Goal: Find specific page/section: Find specific page/section

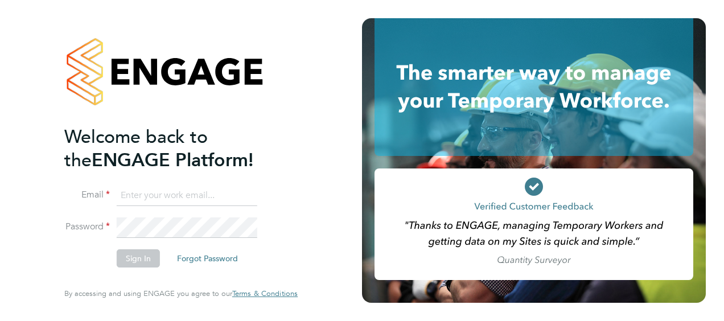
type input "[EMAIL_ADDRESS][DOMAIN_NAME]"
click at [139, 258] on button "Sign In" at bounding box center [138, 258] width 43 height 18
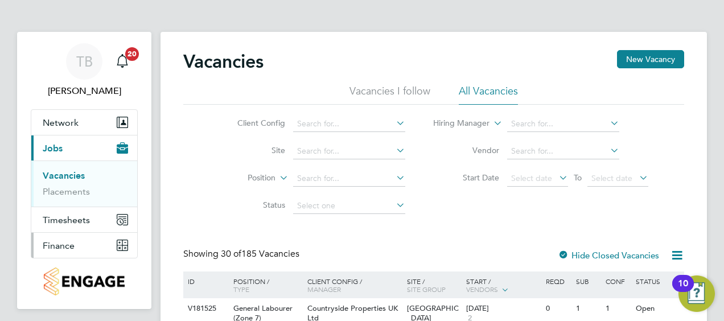
click at [55, 240] on span "Finance" at bounding box center [59, 245] width 32 height 11
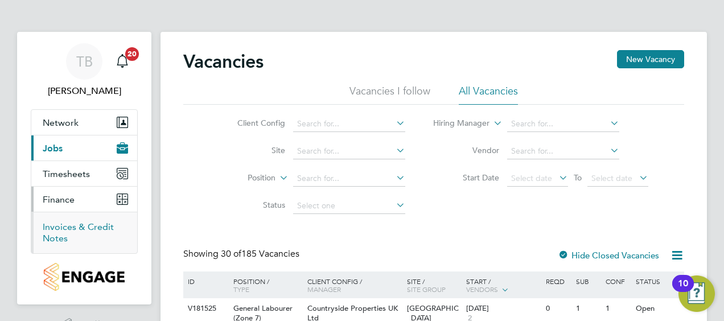
click at [63, 234] on link "Invoices & Credit Notes" at bounding box center [78, 232] width 71 height 22
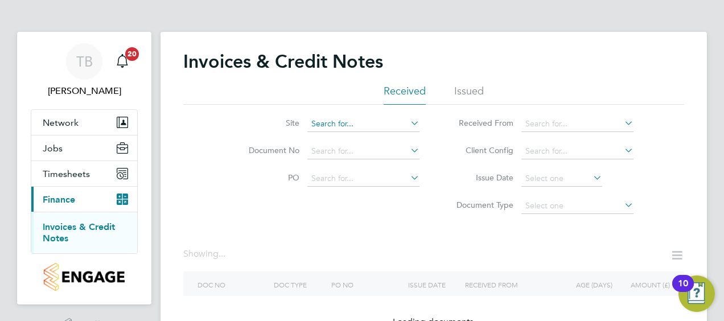
click at [377, 127] on input at bounding box center [363, 124] width 112 height 16
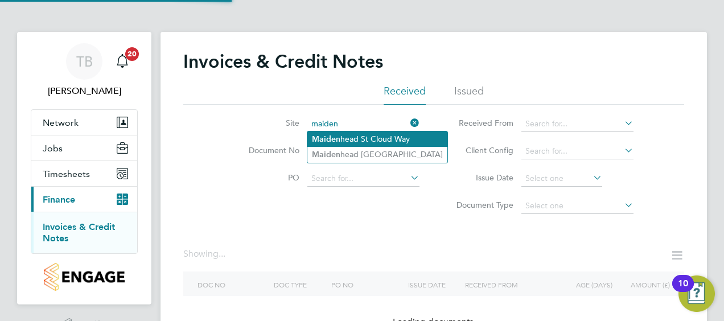
click at [365, 138] on li "Maiden head St Cloud Way" at bounding box center [377, 138] width 140 height 15
type input "Maidenhead St Cloud Way"
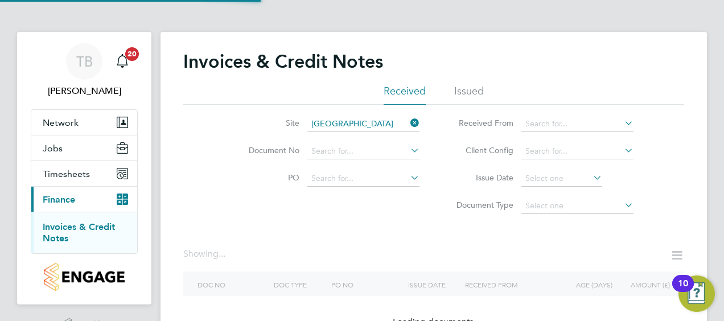
click at [365, 138] on div "Invoices & Credit Notes Received Issued Site Maidenhead St Cloud Way Document N…" at bounding box center [433, 202] width 546 height 340
